Goal: Transaction & Acquisition: Download file/media

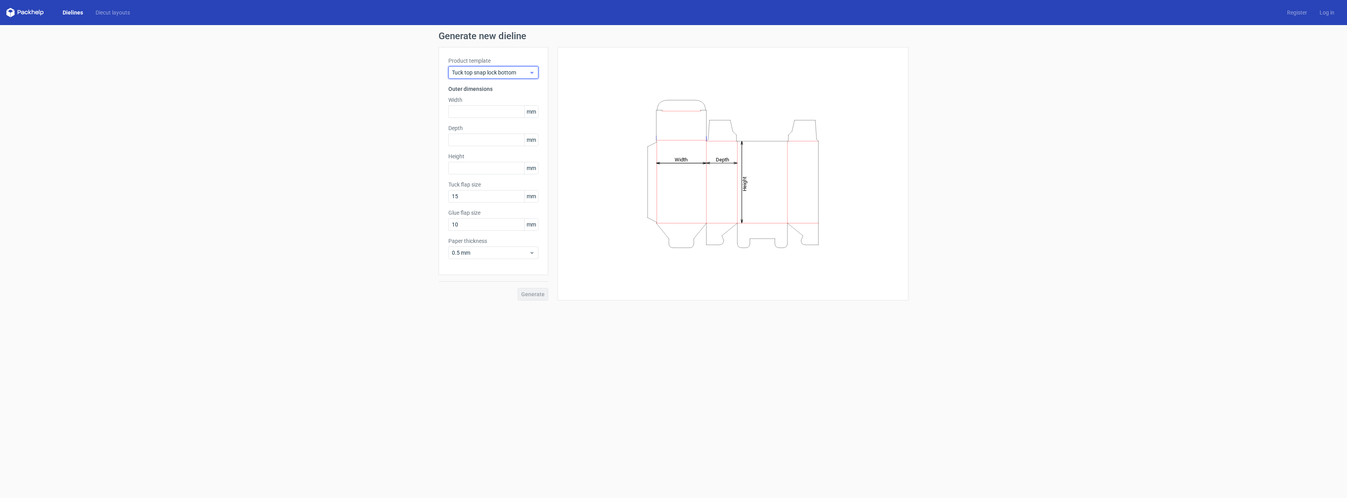
click at [504, 76] on span "Tuck top snap lock bottom" at bounding box center [490, 73] width 77 height 8
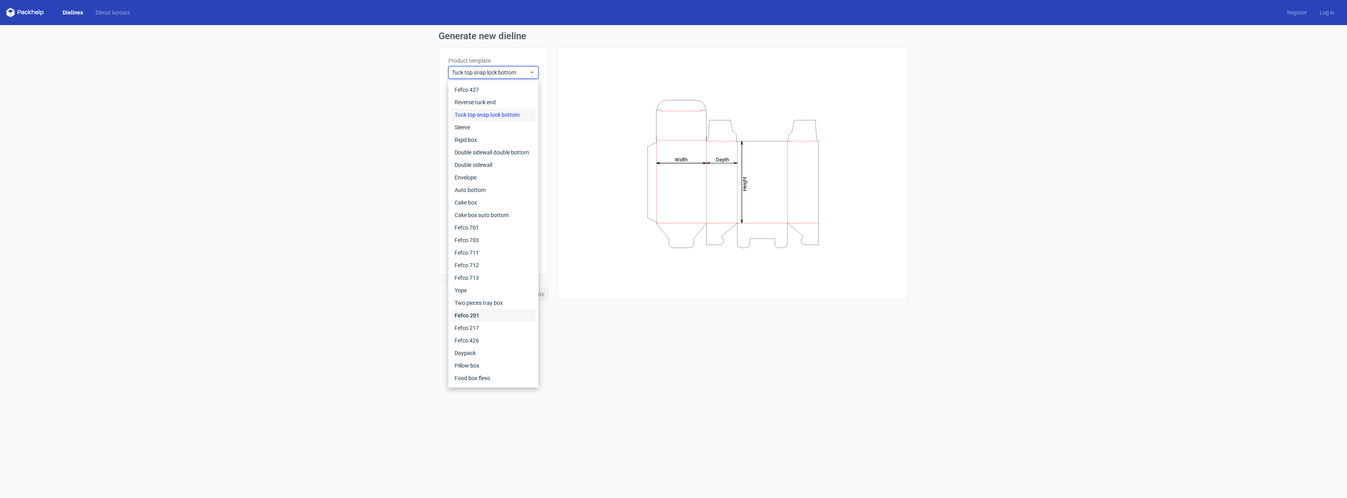
click at [484, 316] on div "Fefco 201" at bounding box center [494, 315] width 84 height 13
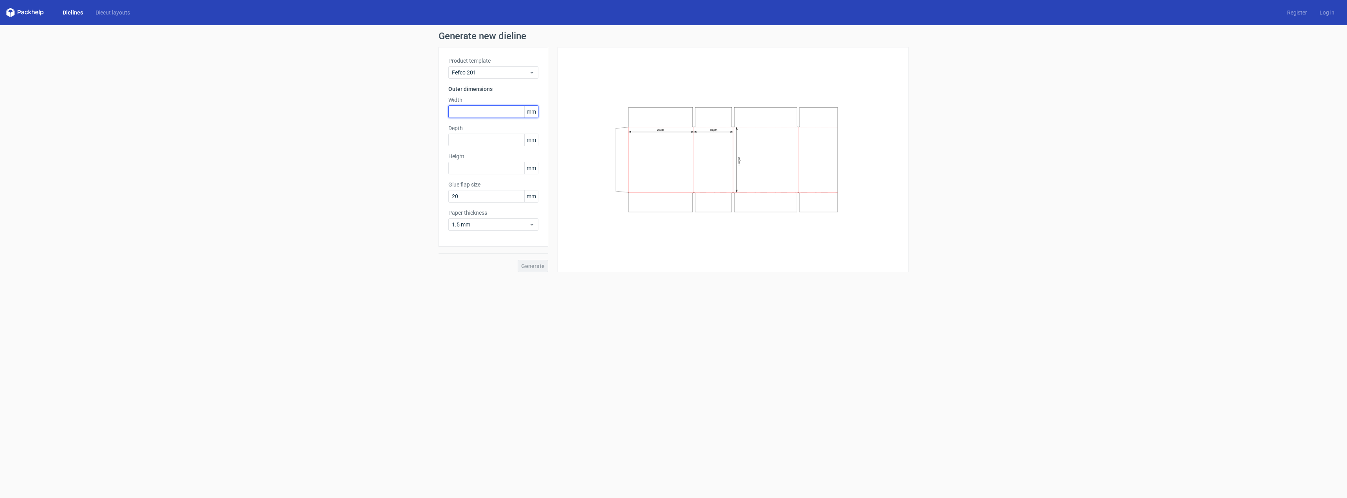
click at [490, 115] on input "text" at bounding box center [493, 111] width 90 height 13
type input "320"
type input "310"
type input "240"
click at [542, 264] on span "Generate" at bounding box center [532, 265] width 23 height 5
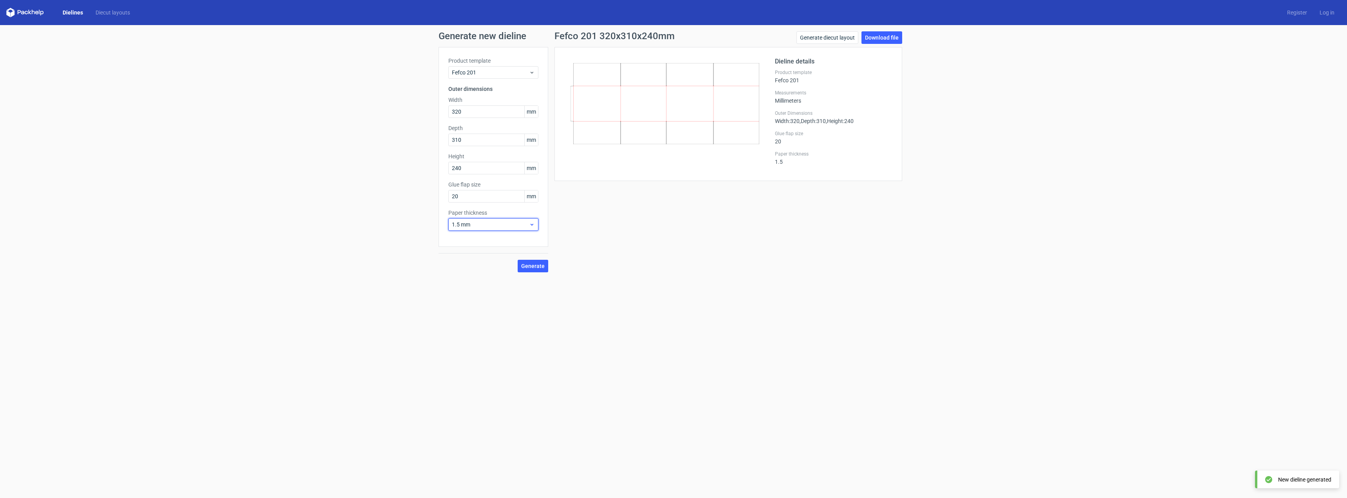
click at [522, 226] on span "1.5 mm" at bounding box center [490, 224] width 77 height 8
click at [875, 42] on link "Download file" at bounding box center [882, 37] width 41 height 13
drag, startPoint x: 470, startPoint y: 114, endPoint x: 292, endPoint y: 102, distance: 178.6
click at [294, 102] on div "Generate new dieline Product template Fefco 201 Outer dimensions Width 320 mm D…" at bounding box center [673, 151] width 1347 height 253
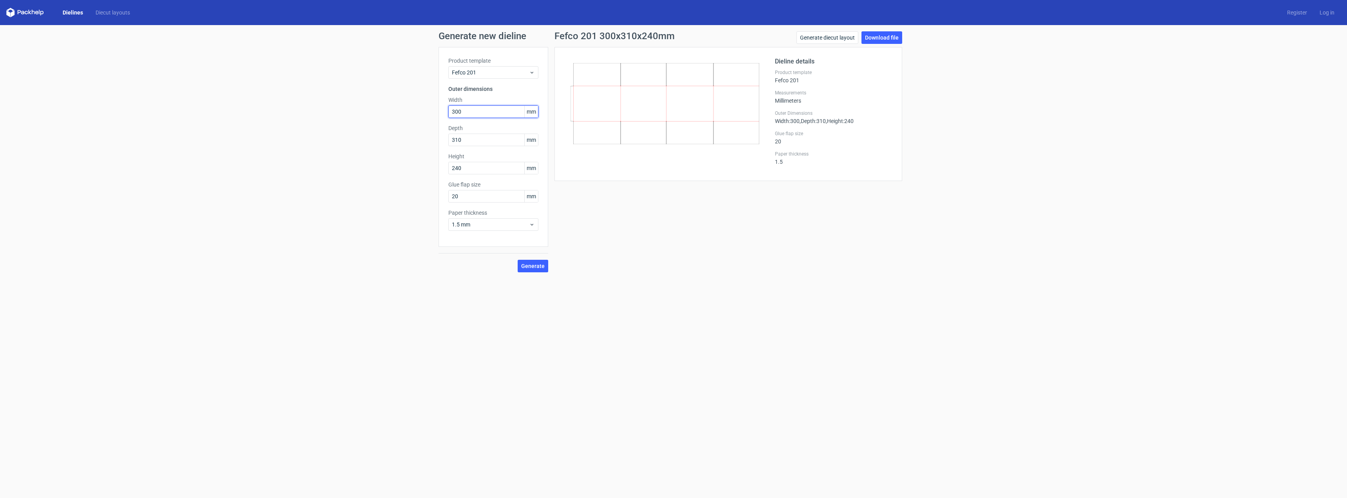
type input "300"
type input "260"
type input "225"
click at [536, 267] on span "Generate" at bounding box center [532, 265] width 23 height 5
click at [887, 40] on link "Download file" at bounding box center [882, 37] width 41 height 13
